Goal: Navigation & Orientation: Find specific page/section

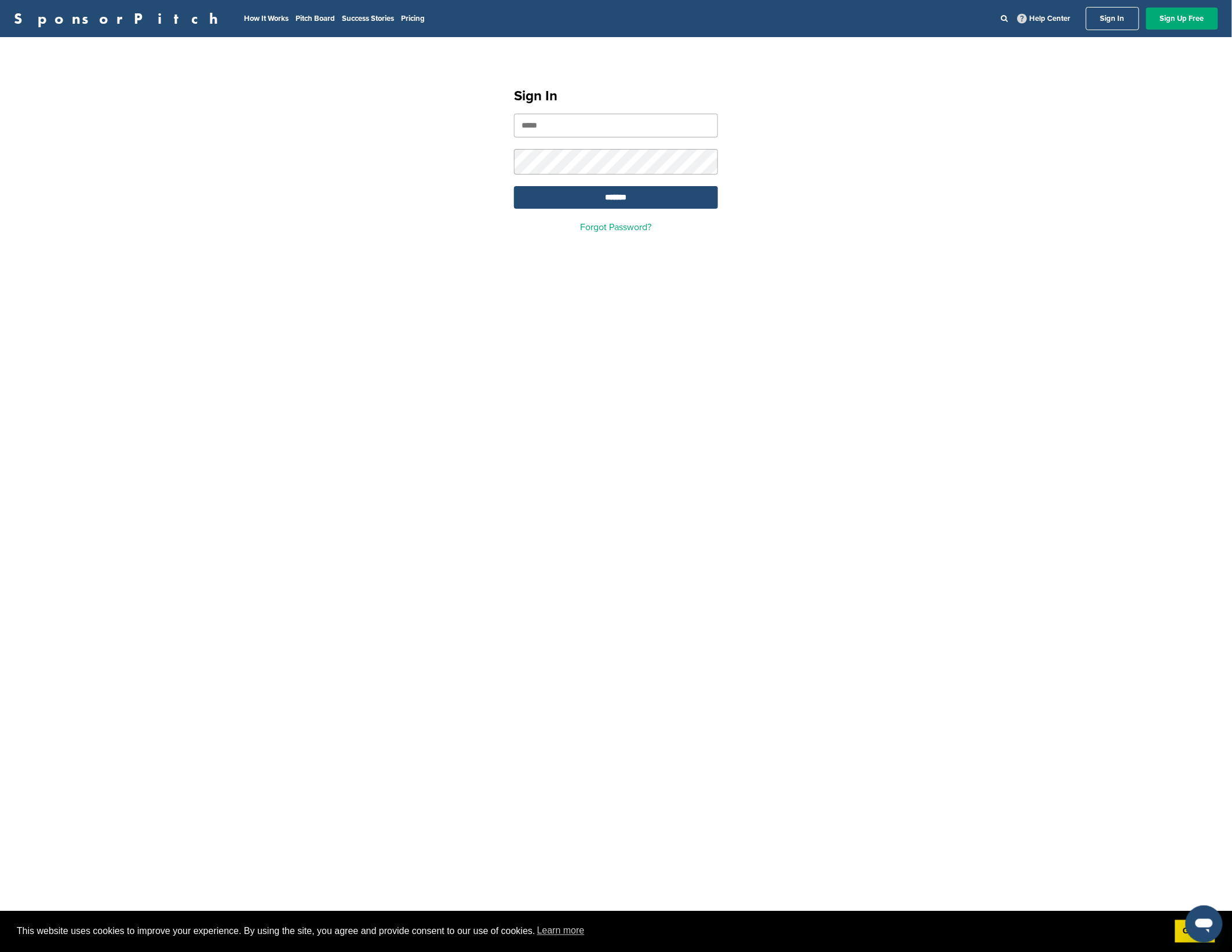
click at [568, 124] on input "email" at bounding box center [616, 126] width 204 height 24
type input "**********"
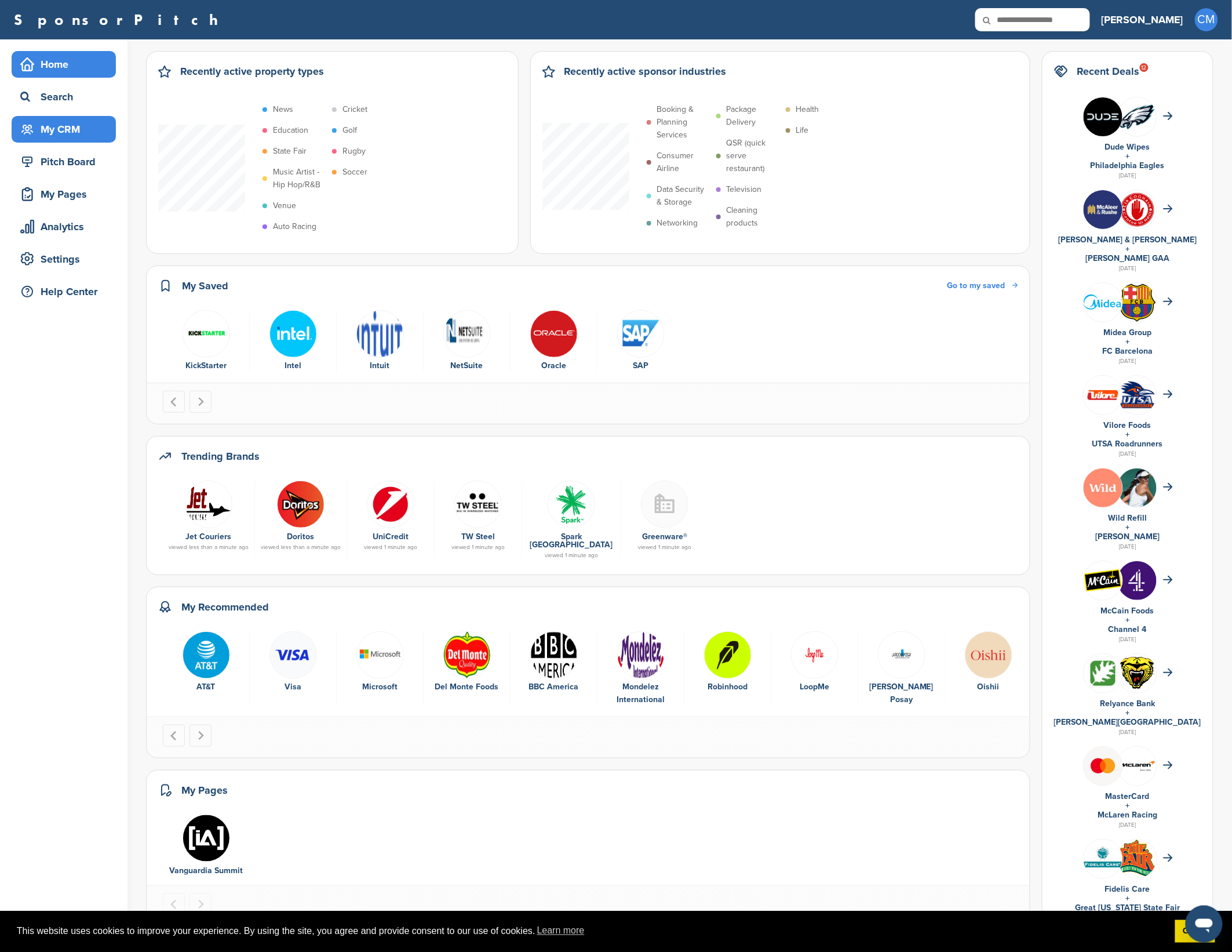
click at [62, 134] on div "My CRM" at bounding box center [66, 129] width 98 height 21
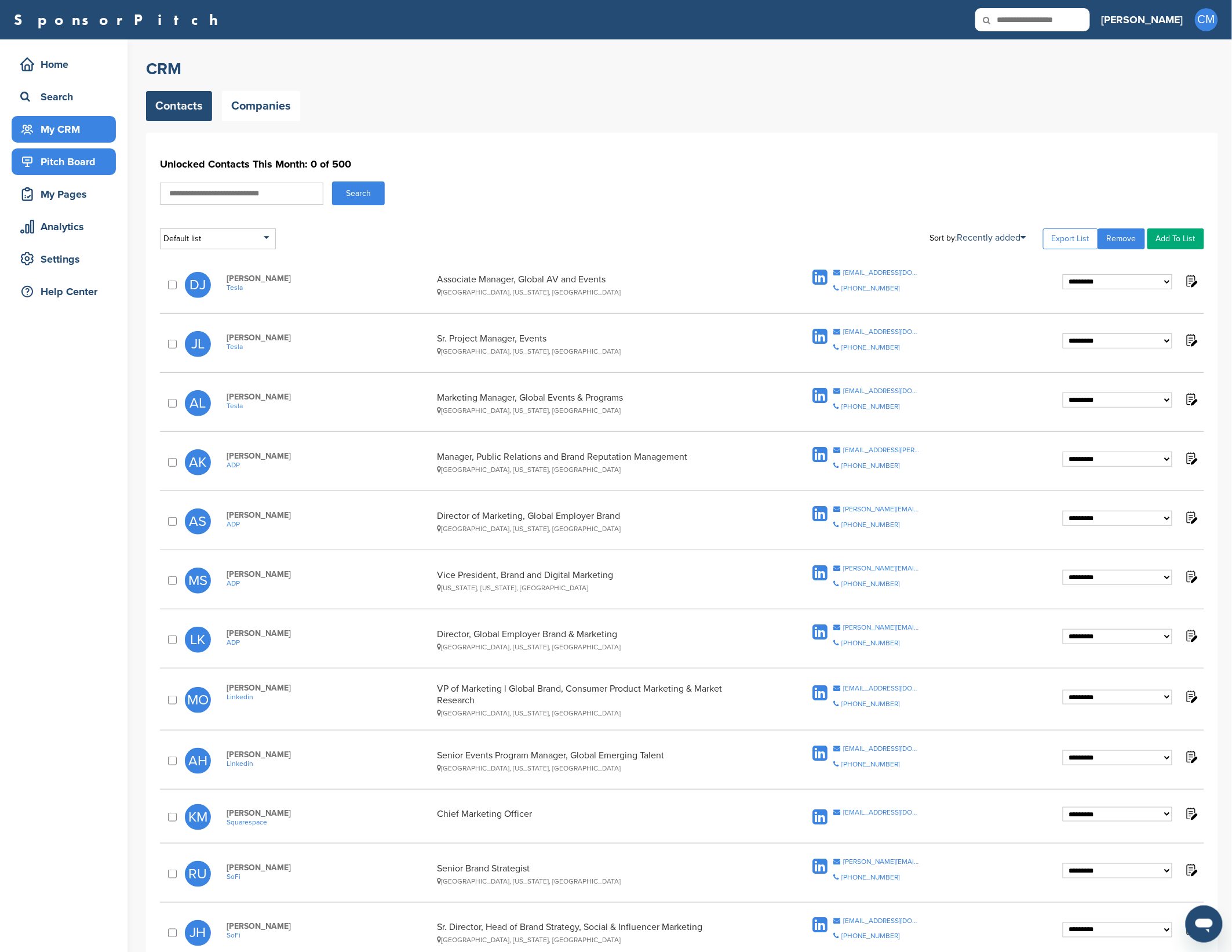
click at [76, 166] on div "Pitch Board" at bounding box center [66, 161] width 98 height 21
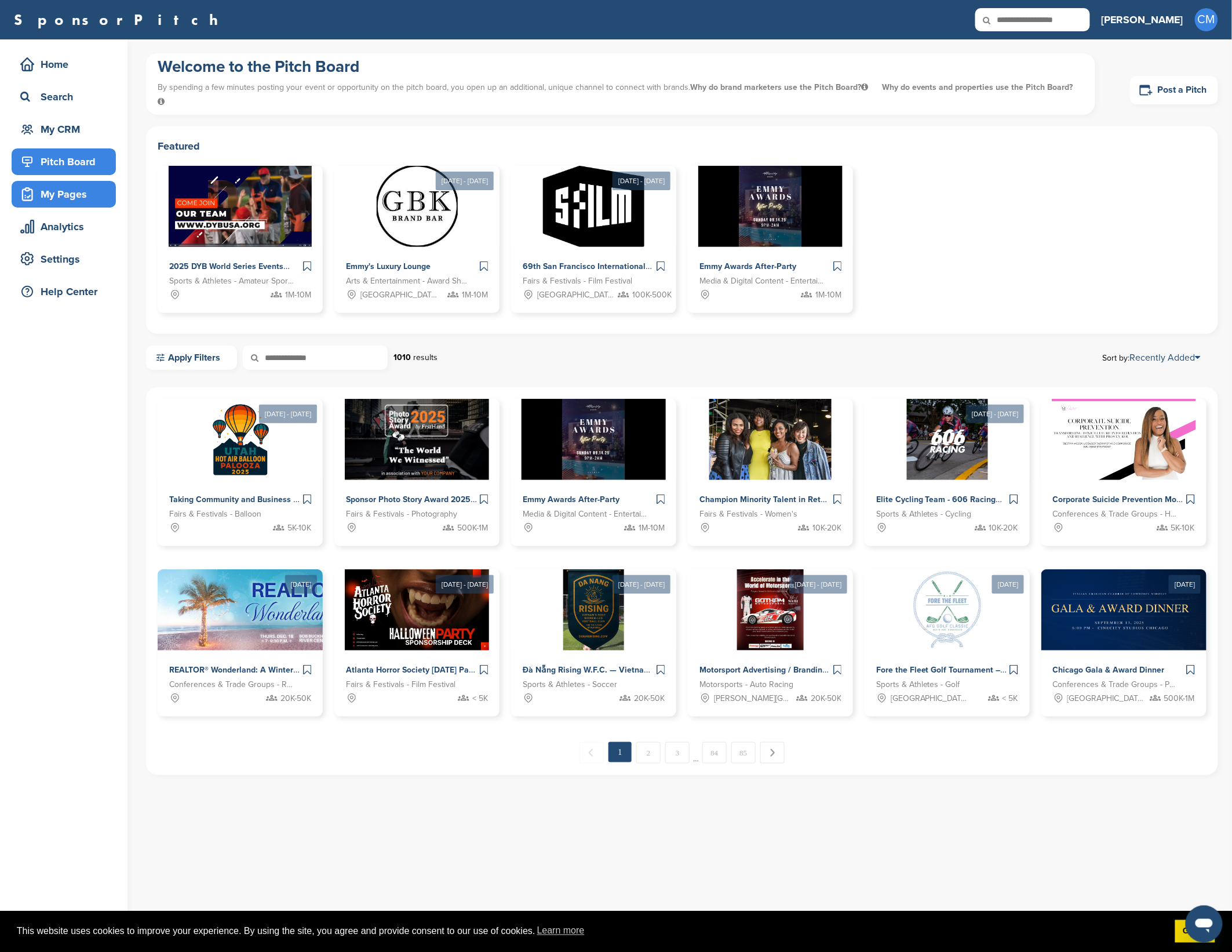
click at [72, 194] on div "My Pages" at bounding box center [66, 194] width 98 height 21
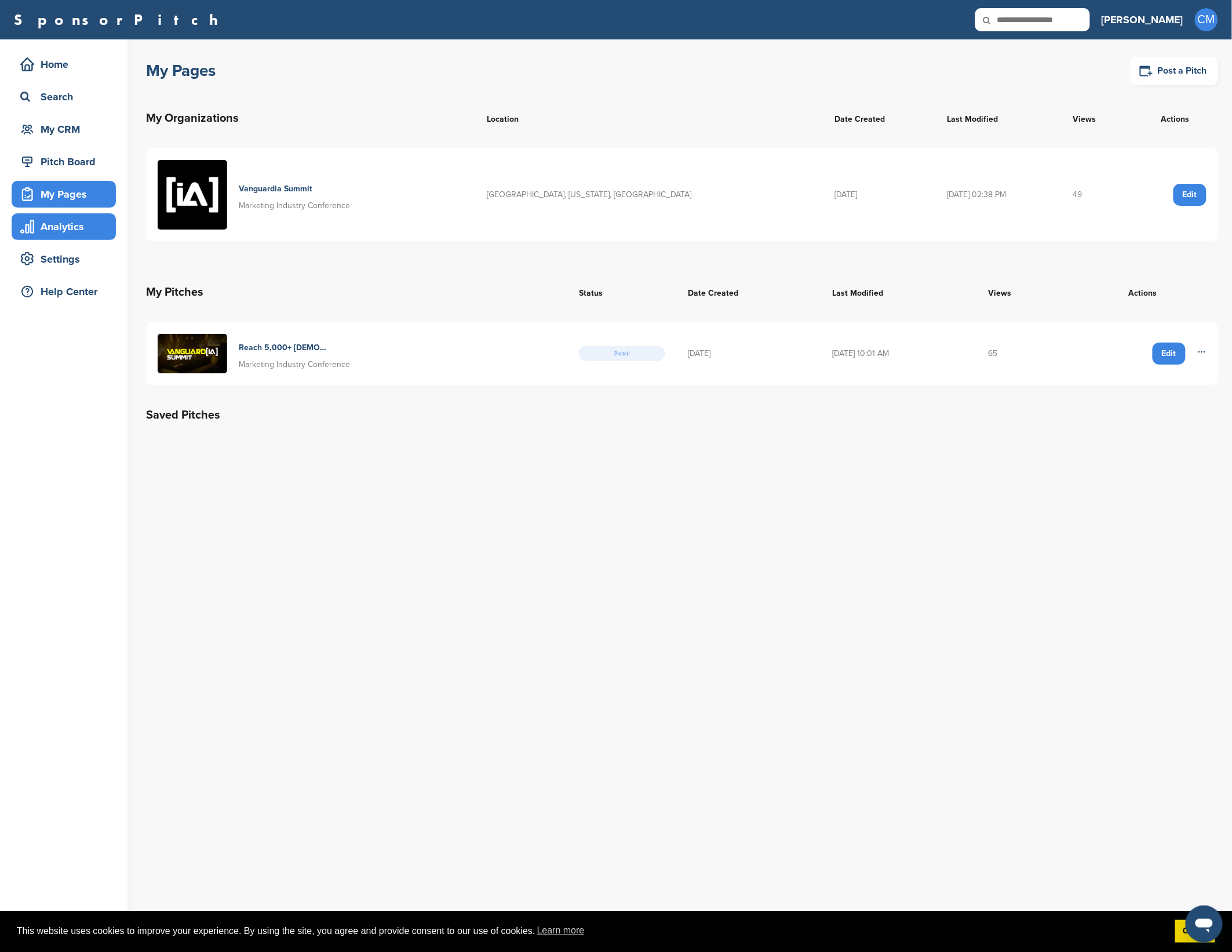
click at [80, 227] on div "Analytics" at bounding box center [66, 227] width 98 height 21
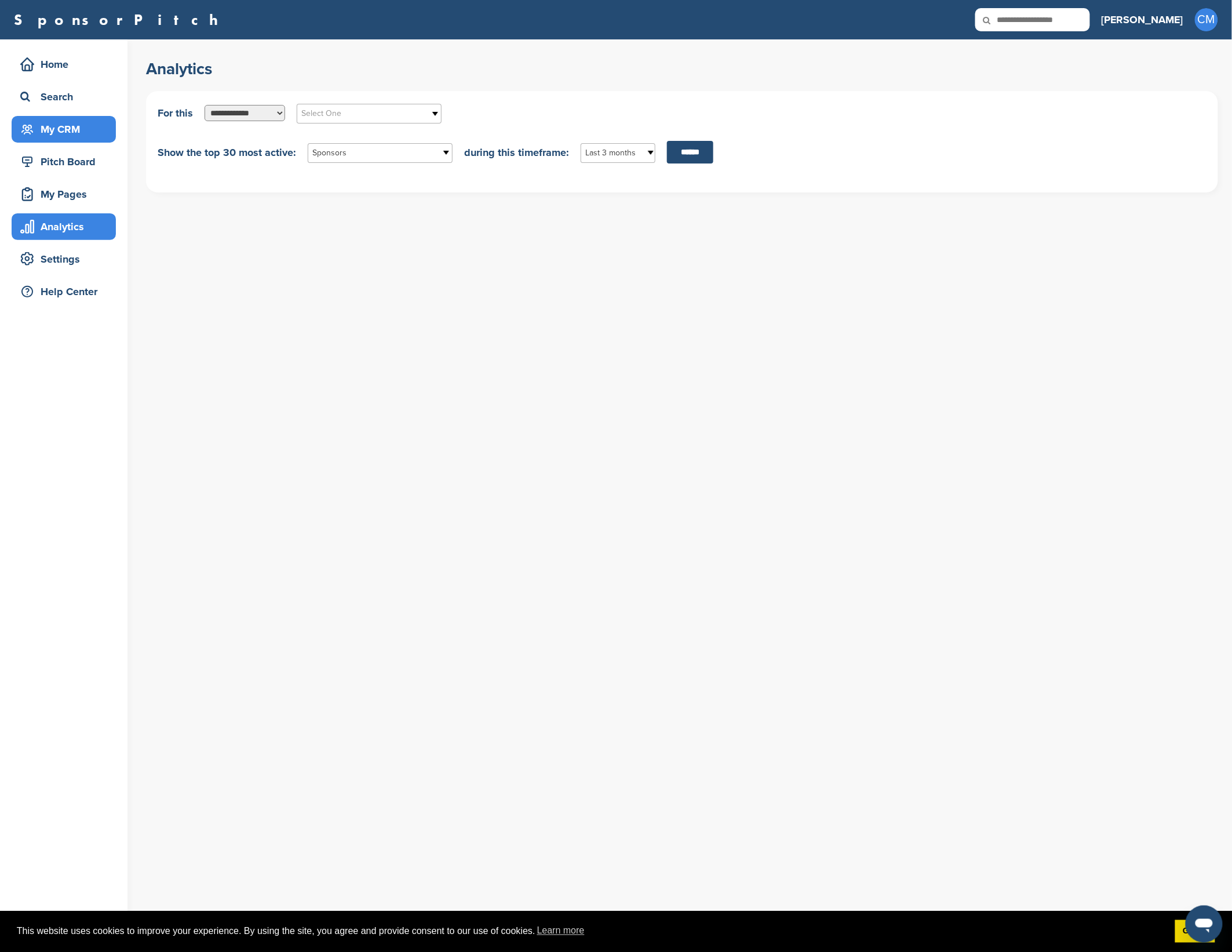
click at [98, 129] on div "My CRM" at bounding box center [66, 129] width 98 height 21
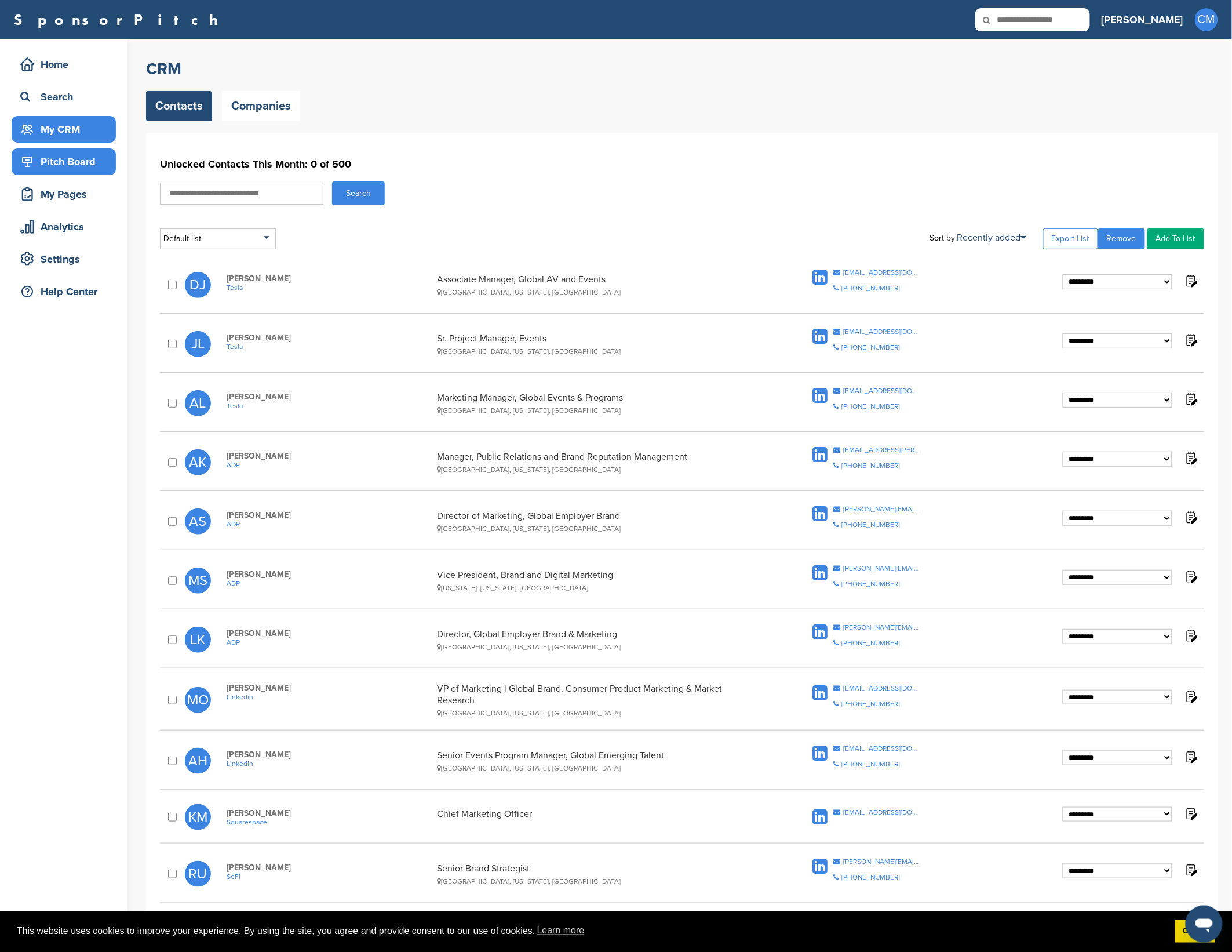
click at [72, 171] on div "Pitch Board" at bounding box center [66, 161] width 98 height 21
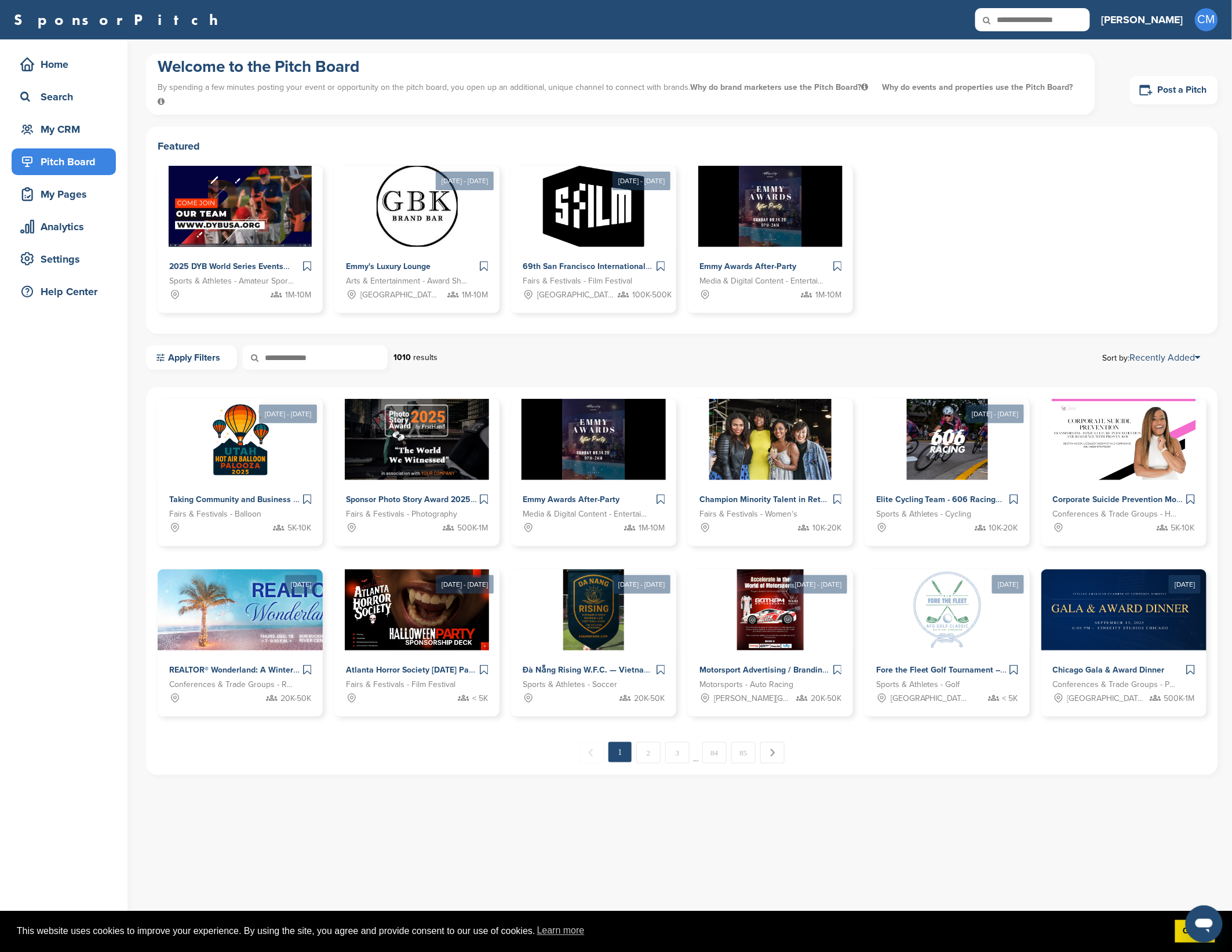
click at [1189, 23] on div "Cristian CM Getting Started CRM Settings Profile Messages 0 Plans & Pricing Sig…" at bounding box center [1160, 19] width 116 height 25
click at [1186, 115] on link "Messages" at bounding box center [1169, 111] width 48 height 10
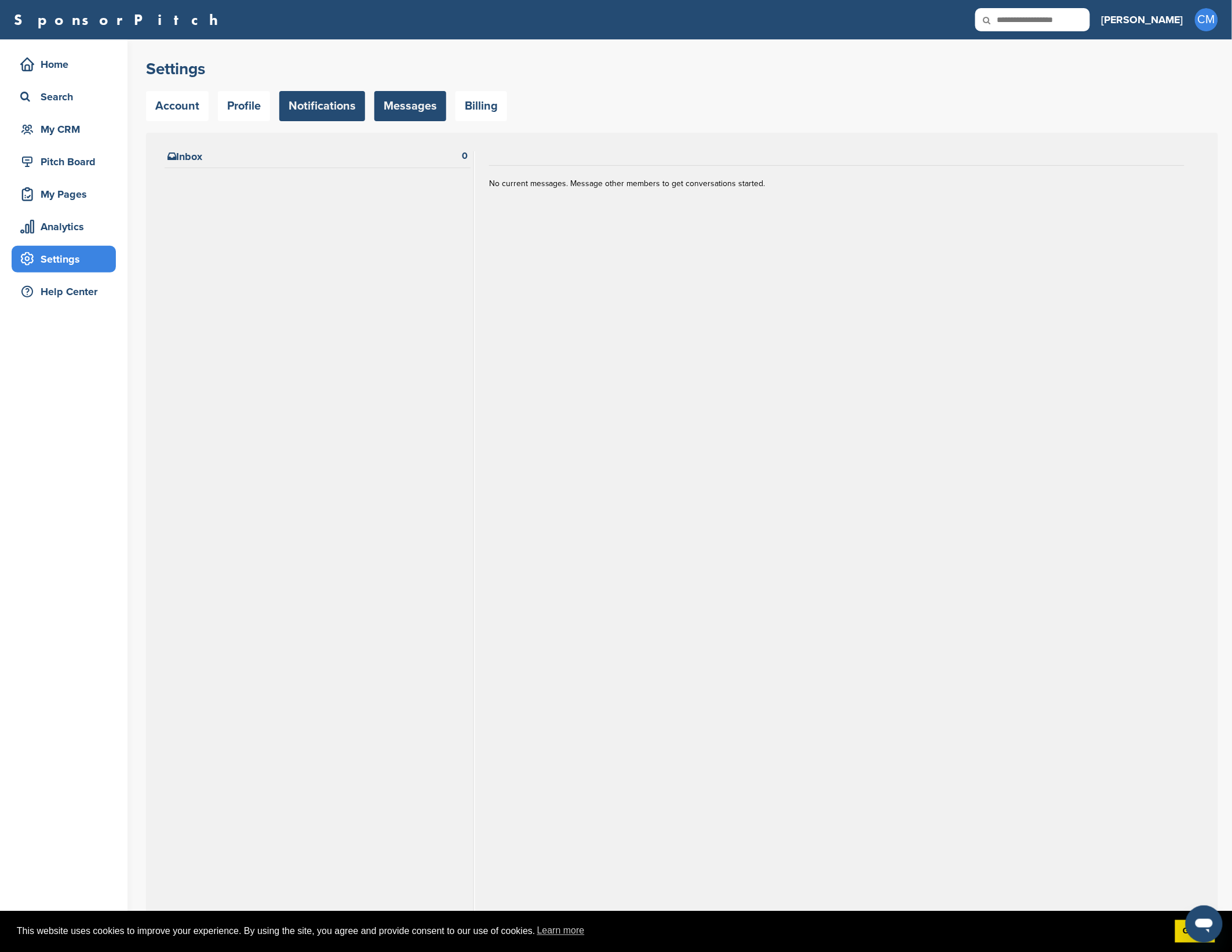
click at [324, 102] on link "Notifications" at bounding box center [322, 106] width 86 height 30
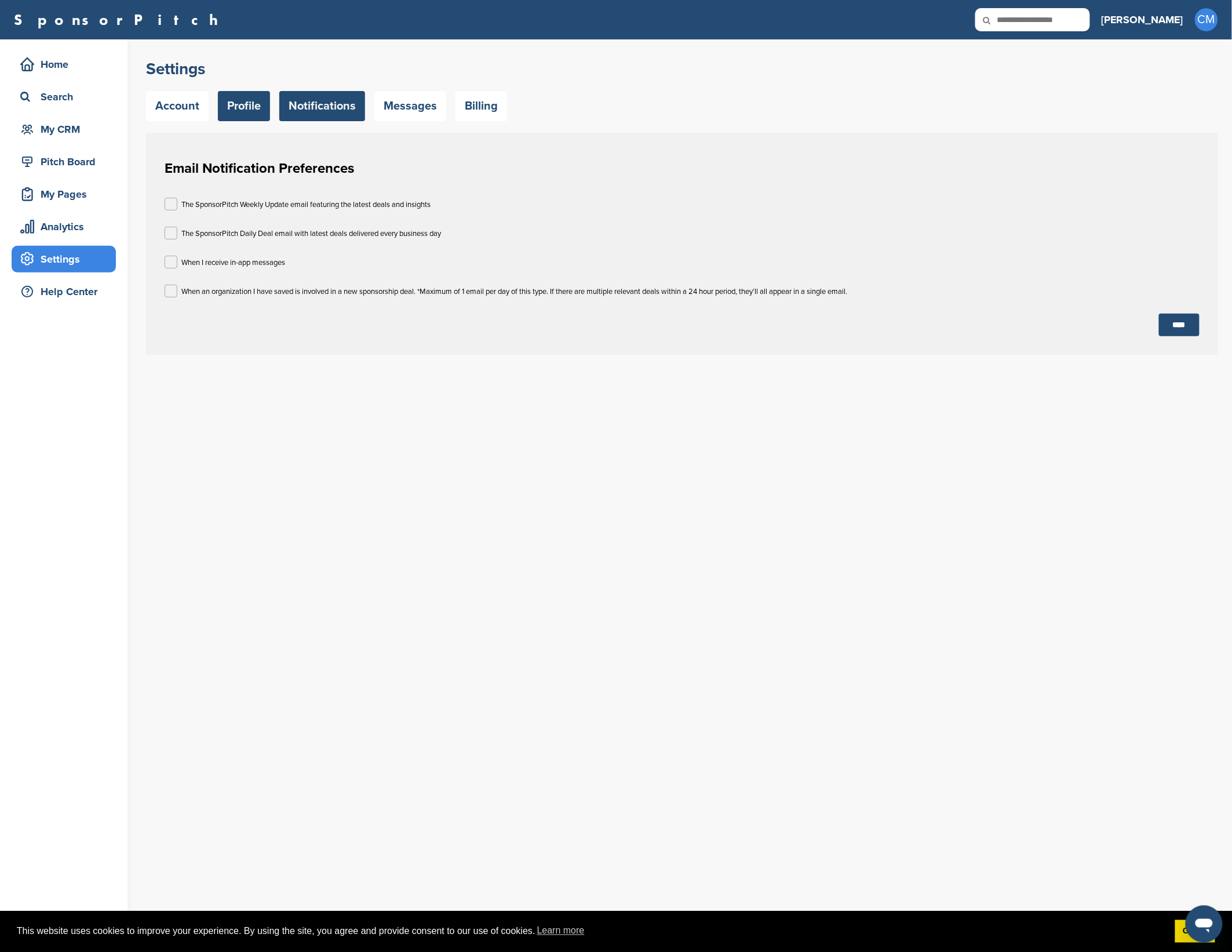
click at [262, 101] on link "Profile" at bounding box center [244, 106] width 52 height 30
